Goal: Find specific page/section: Find specific page/section

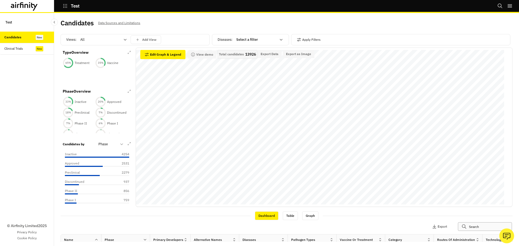
click at [469, 227] on input "text" at bounding box center [485, 226] width 54 height 9
type input "chikungunya"
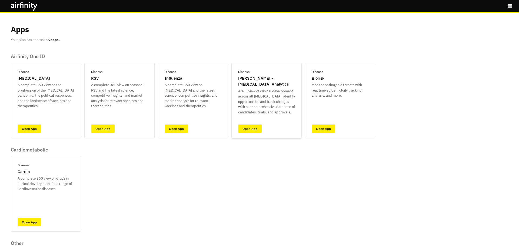
click at [248, 124] on div "Disease [PERSON_NAME] - [MEDICAL_DATA] Analytics A 360 view of clinical develop…" at bounding box center [266, 101] width 70 height 76
click at [248, 127] on link "Open App" at bounding box center [250, 129] width 24 height 8
